Goal: Information Seeking & Learning: Learn about a topic

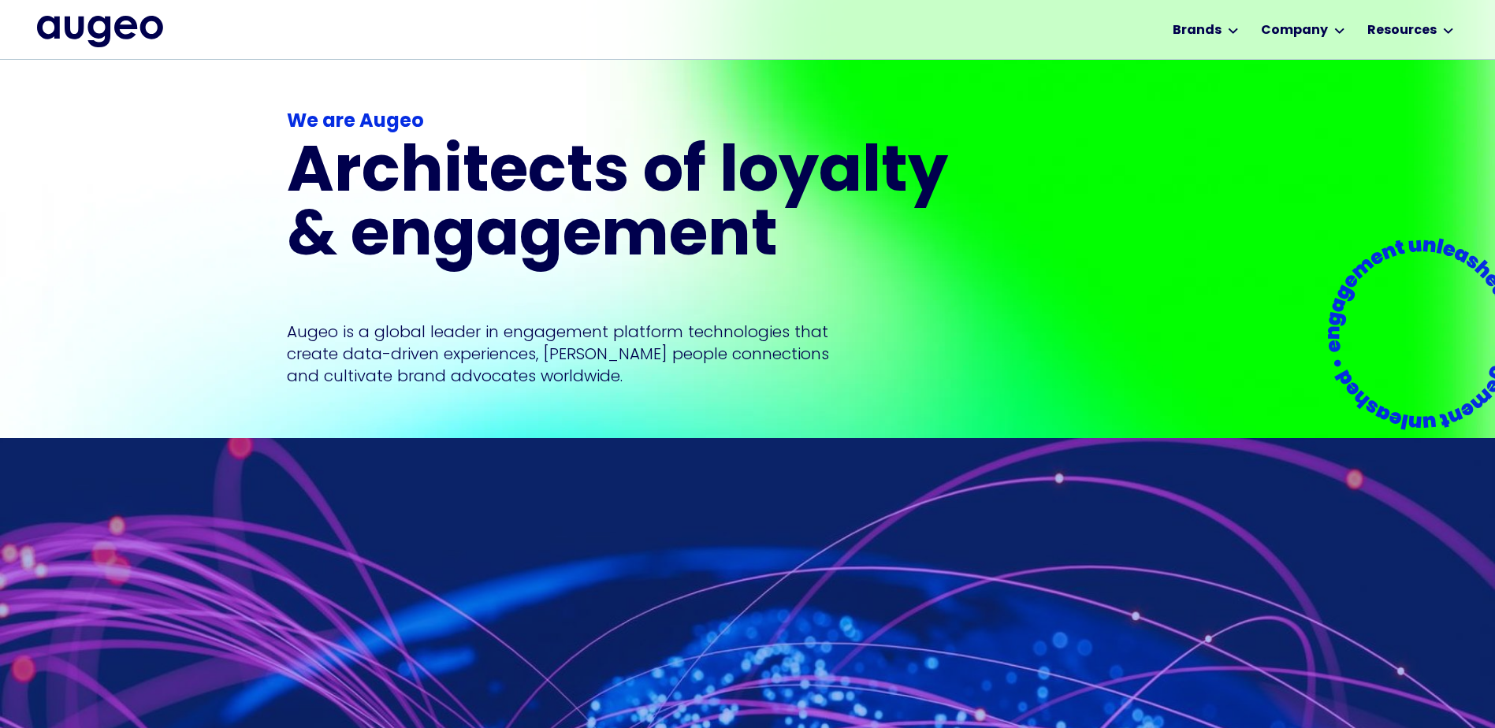
scroll to position [264, 0]
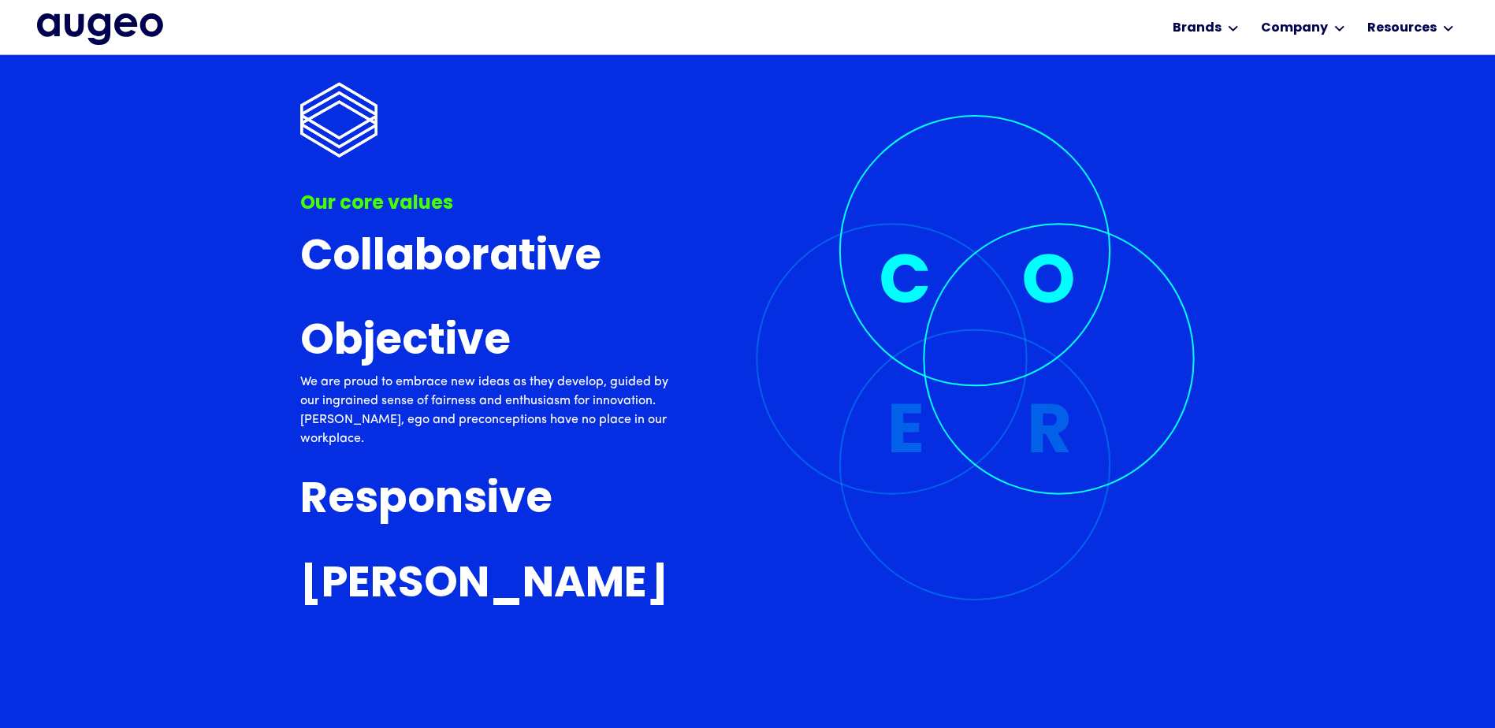
drag, startPoint x: 1498, startPoint y: 218, endPoint x: 1490, endPoint y: 149, distance: 69.0
click at [1490, 149] on div "Our core values Collaborative To us, collaboration isn’t just about coming toge…" at bounding box center [747, 680] width 1495 height 3026
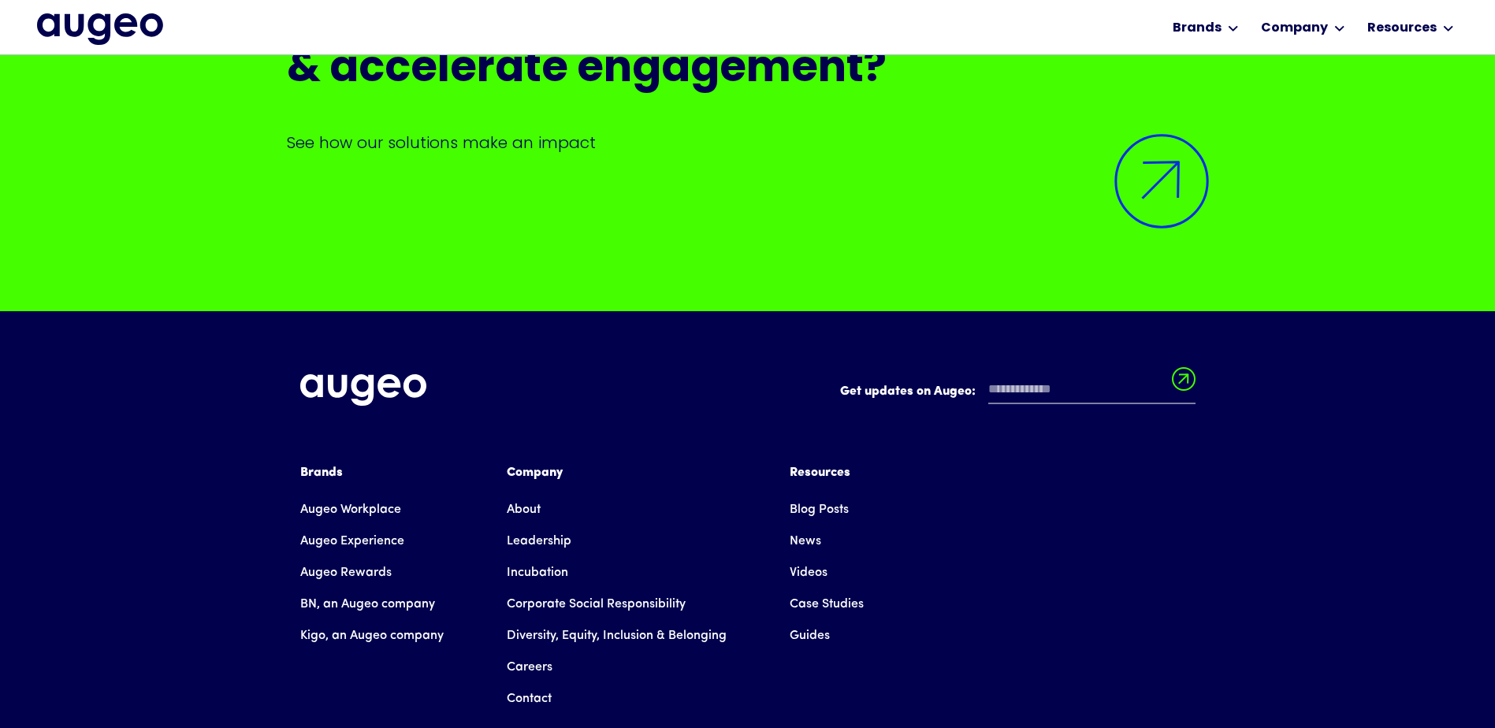
scroll to position [13082, 0]
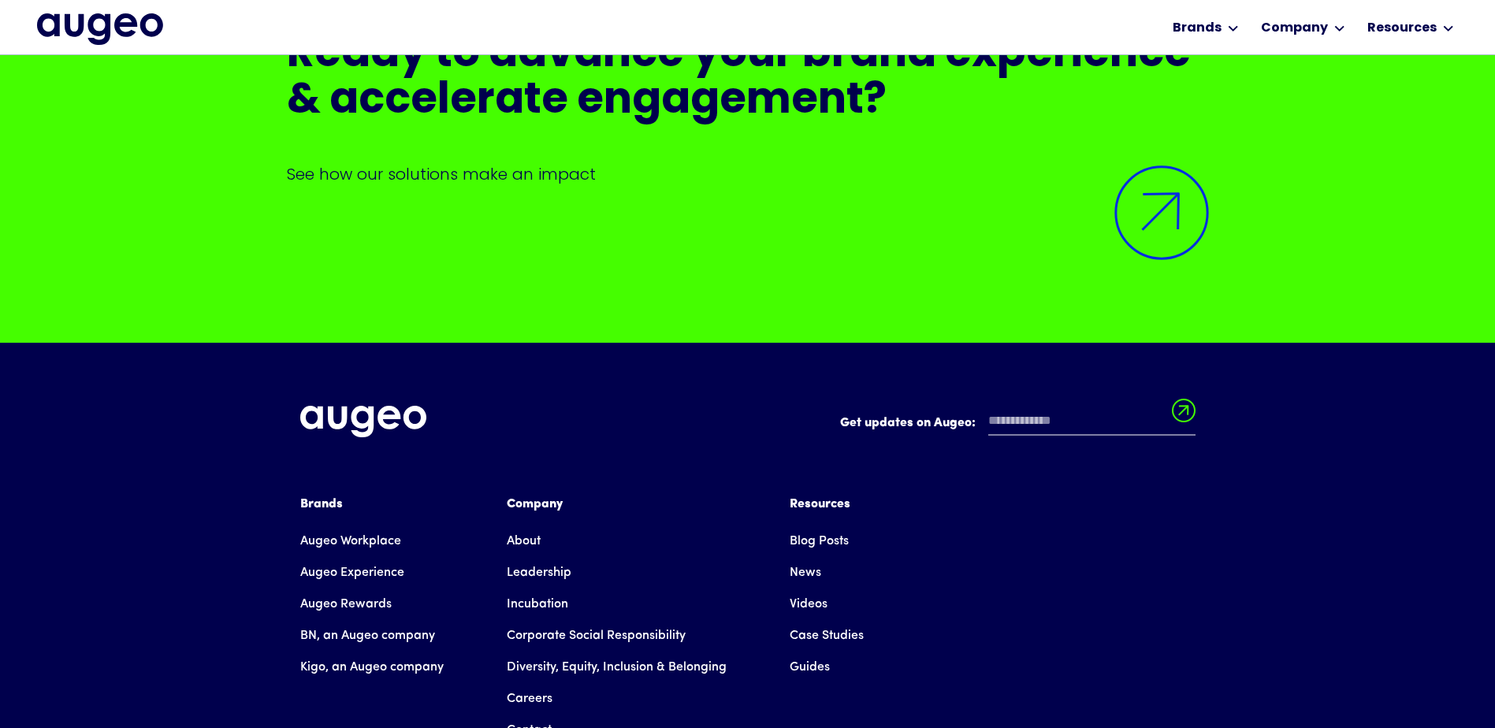
click at [520, 526] on link "About" at bounding box center [524, 542] width 34 height 32
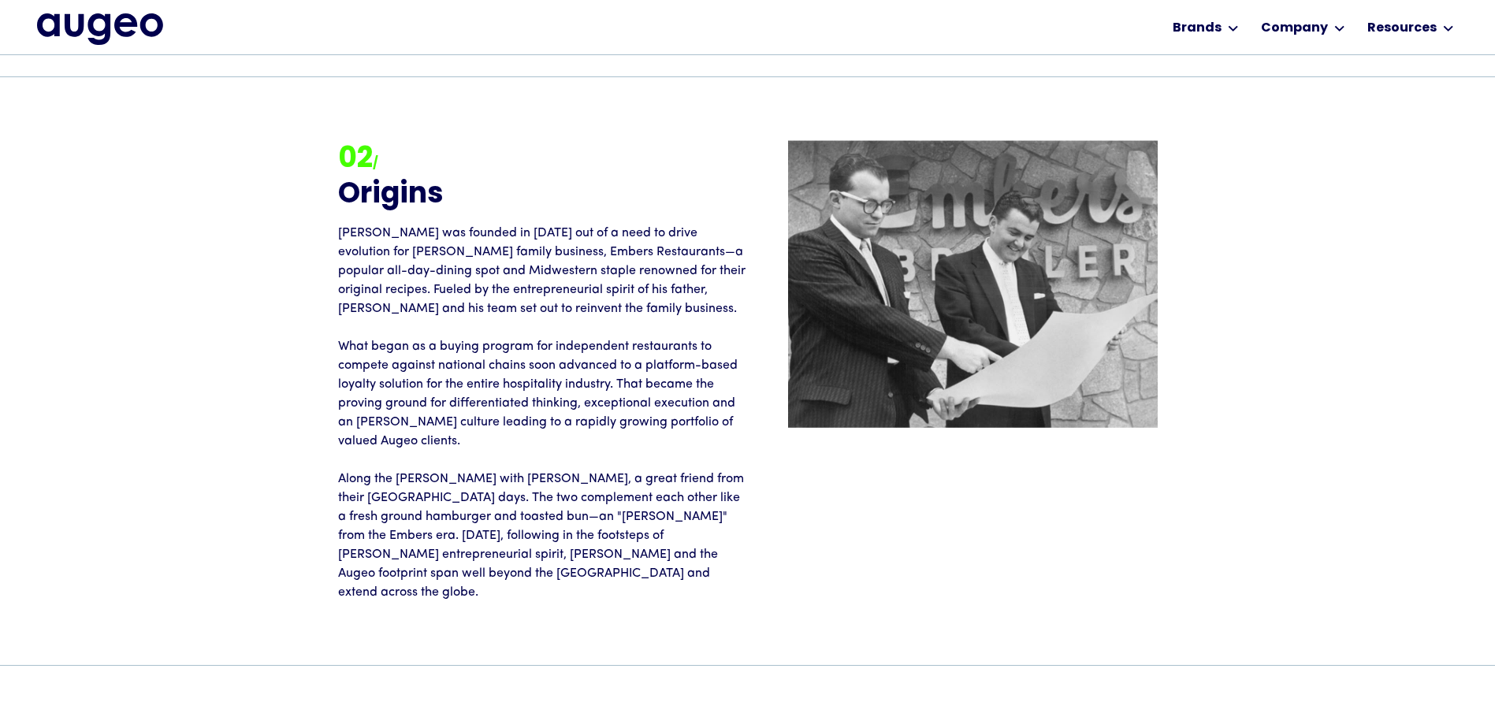
scroll to position [1906, 0]
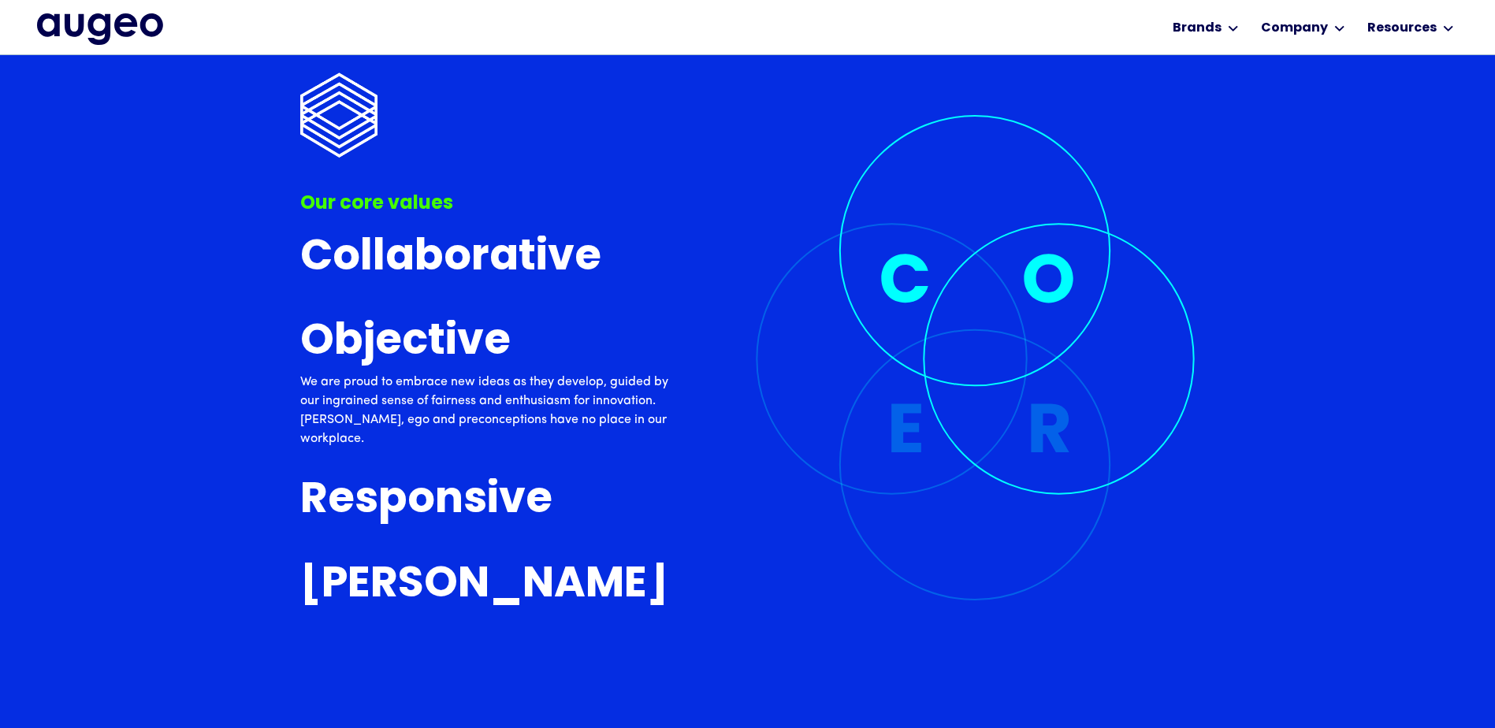
click at [381, 236] on h3 "Collaborative" at bounding box center [450, 258] width 301 height 46
click at [402, 601] on h3 "[PERSON_NAME]" at bounding box center [484, 585] width 368 height 46
click at [408, 499] on h3 "Responsive" at bounding box center [426, 501] width 252 height 46
click at [403, 322] on h3 "Objective" at bounding box center [405, 342] width 210 height 46
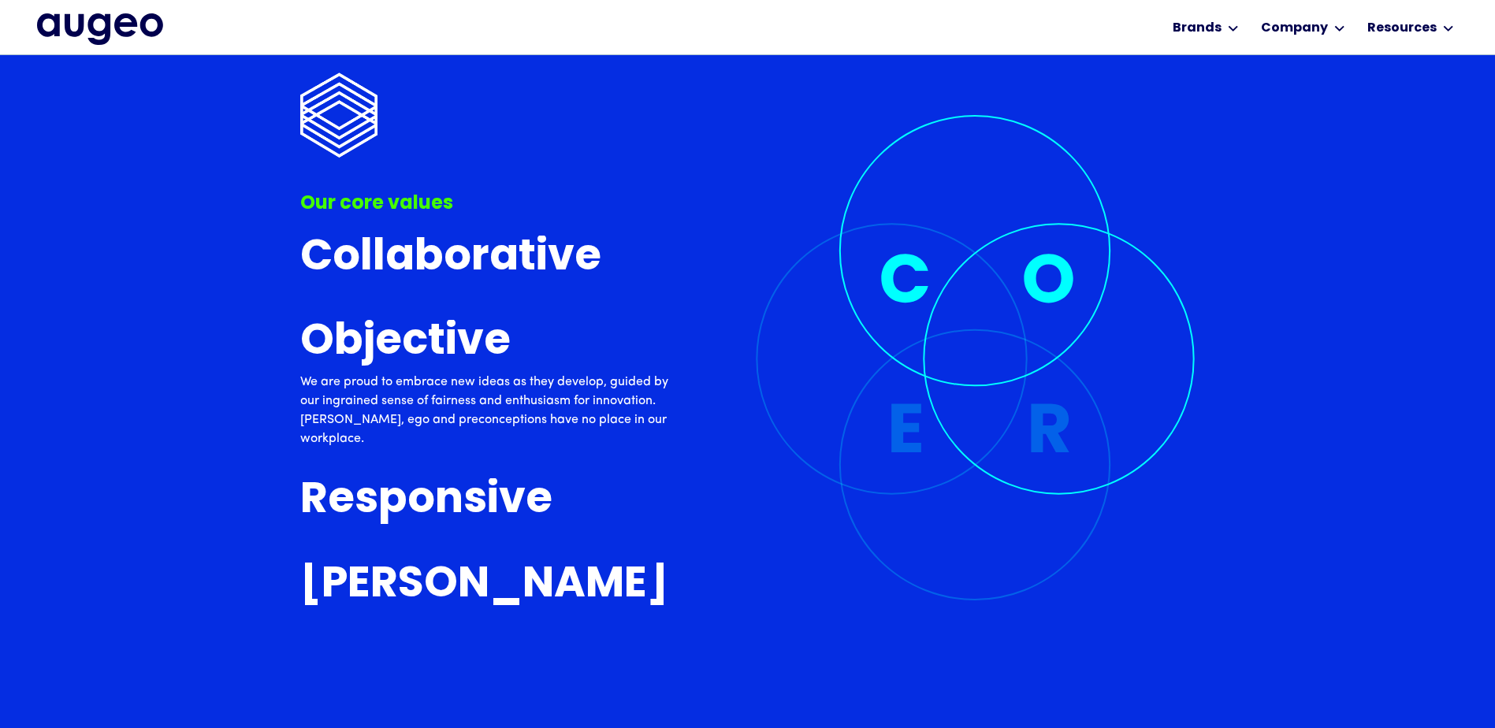
click at [409, 239] on h3 "Collaborative" at bounding box center [450, 258] width 301 height 46
drag, startPoint x: 1494, startPoint y: 241, endPoint x: 1502, endPoint y: 181, distance: 60.4
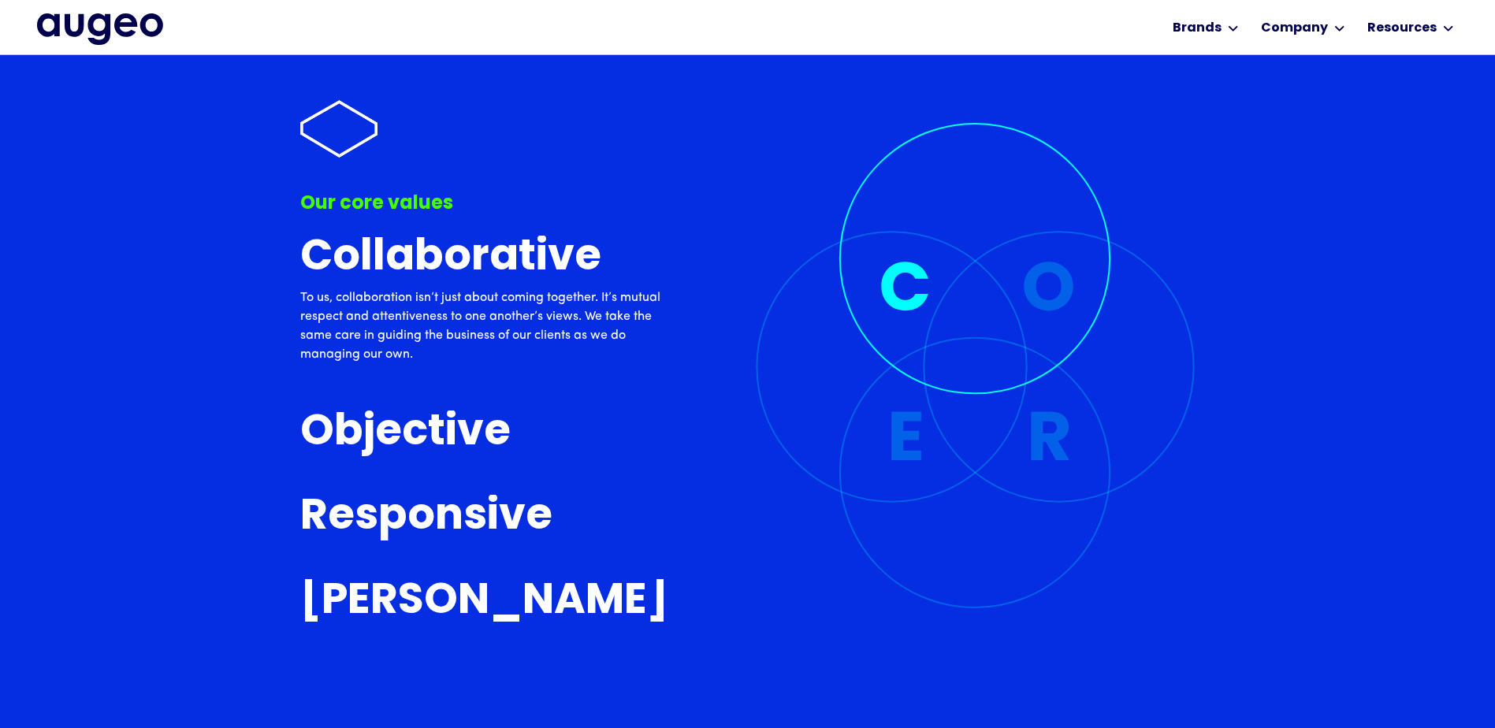
scroll to position [0, 0]
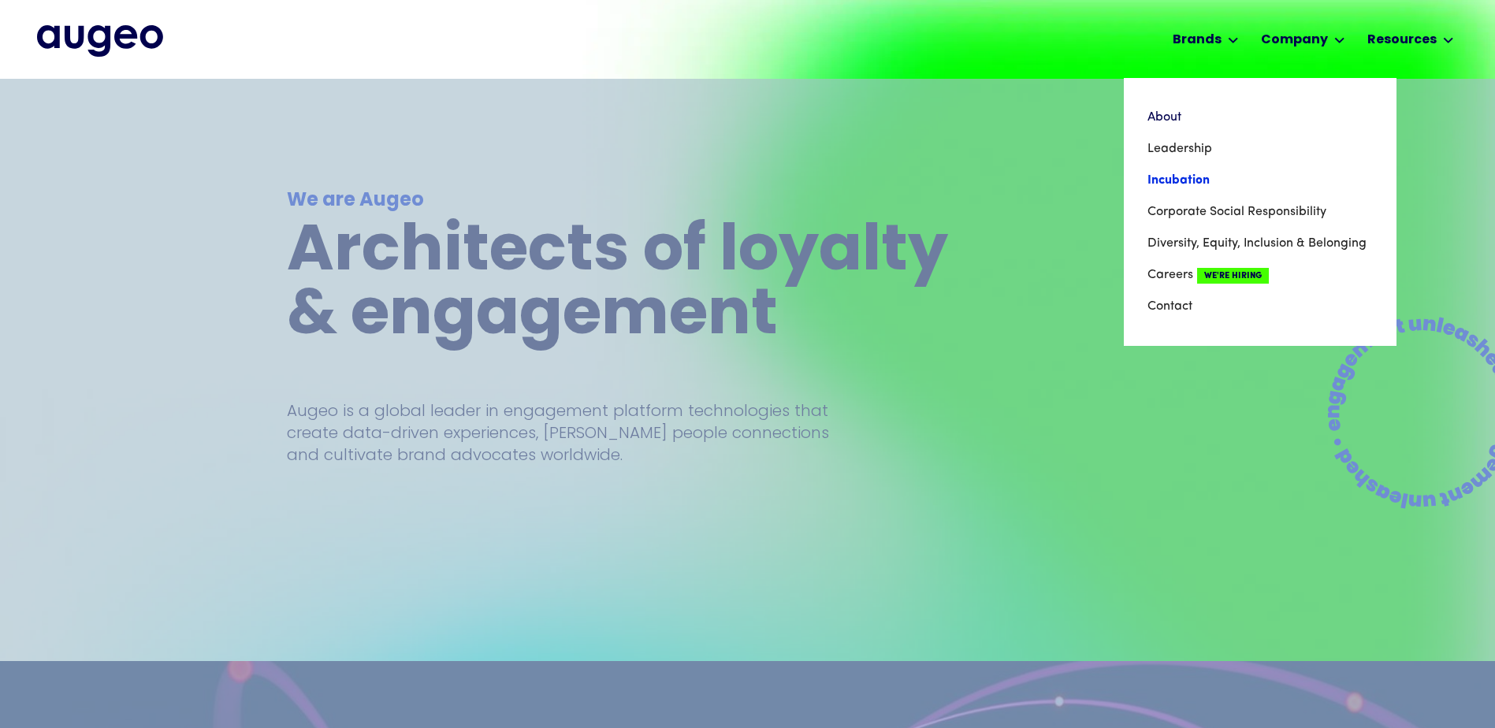
click at [1177, 176] on link "Incubation" at bounding box center [1259, 181] width 225 height 32
